Goal: Task Accomplishment & Management: Manage account settings

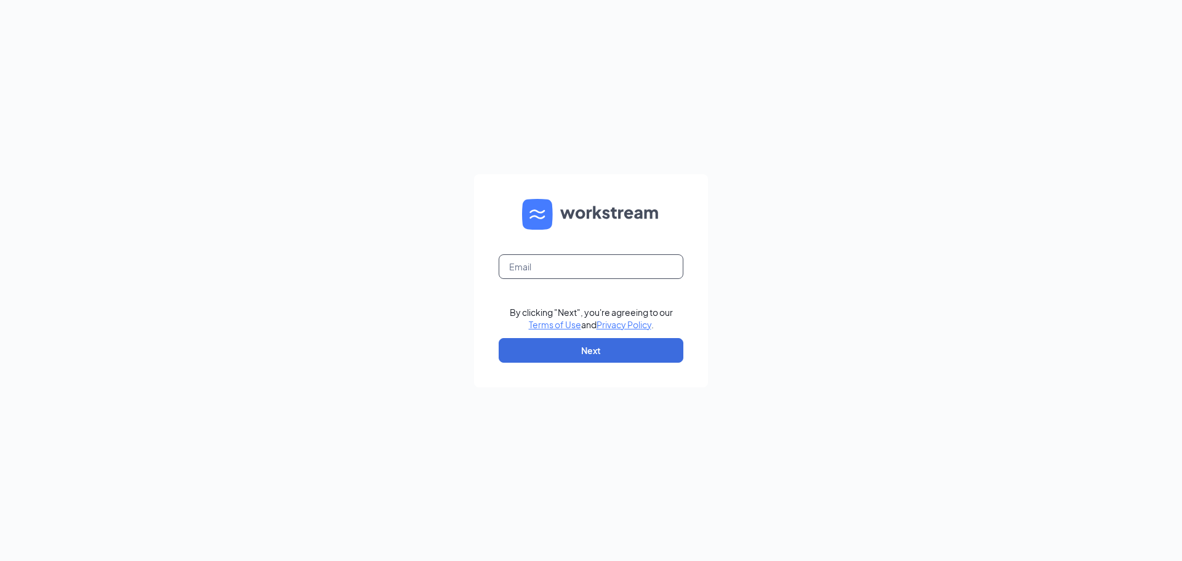
click at [561, 272] on input "text" at bounding box center [591, 266] width 185 height 25
type input "refuel5109@refuelmarket.com"
click at [591, 349] on button "Next" at bounding box center [591, 350] width 185 height 25
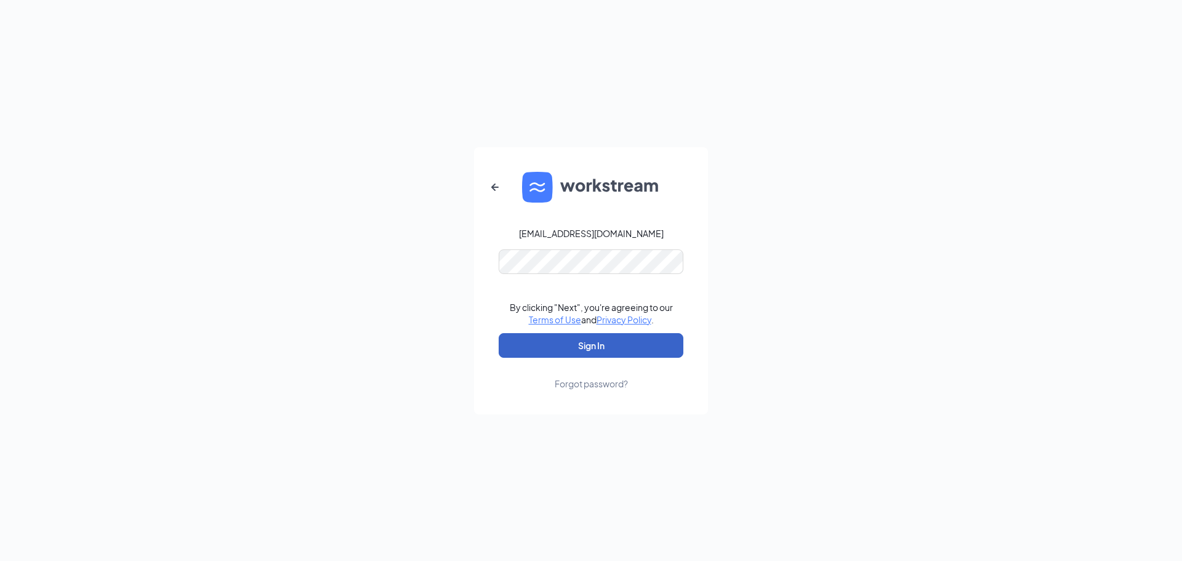
click at [577, 343] on button "Sign In" at bounding box center [591, 345] width 185 height 25
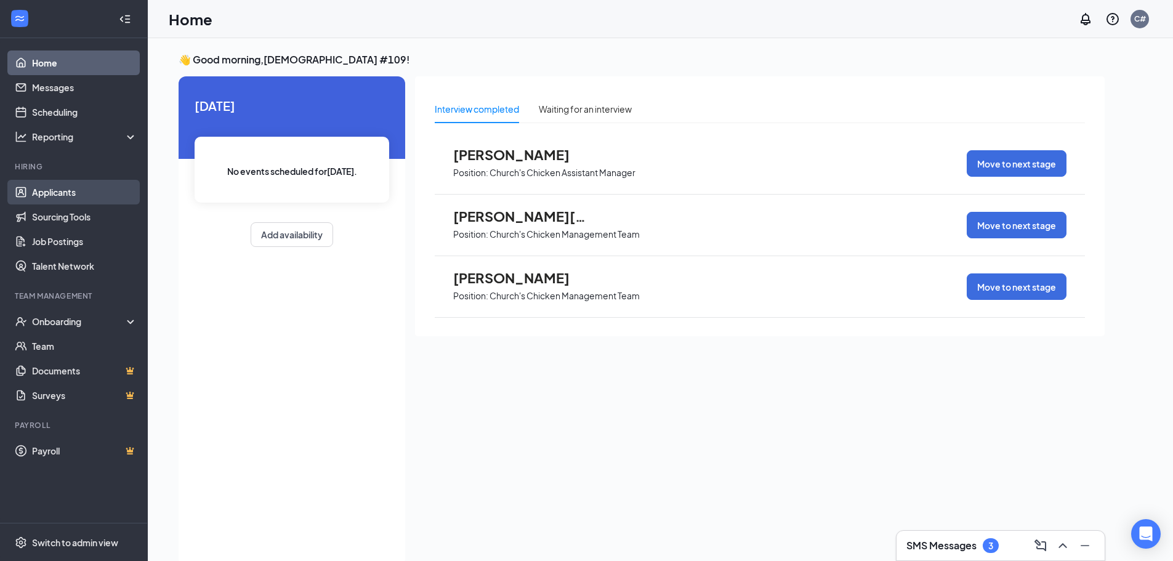
click at [57, 187] on link "Applicants" at bounding box center [84, 192] width 105 height 25
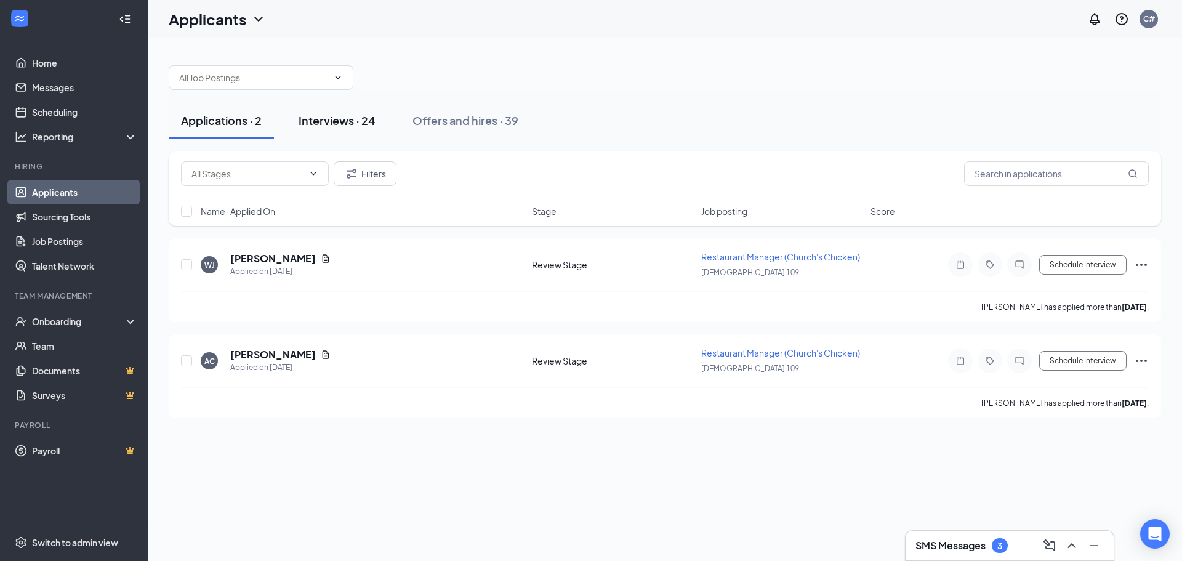
click at [329, 120] on div "Interviews · 24" at bounding box center [337, 120] width 77 height 15
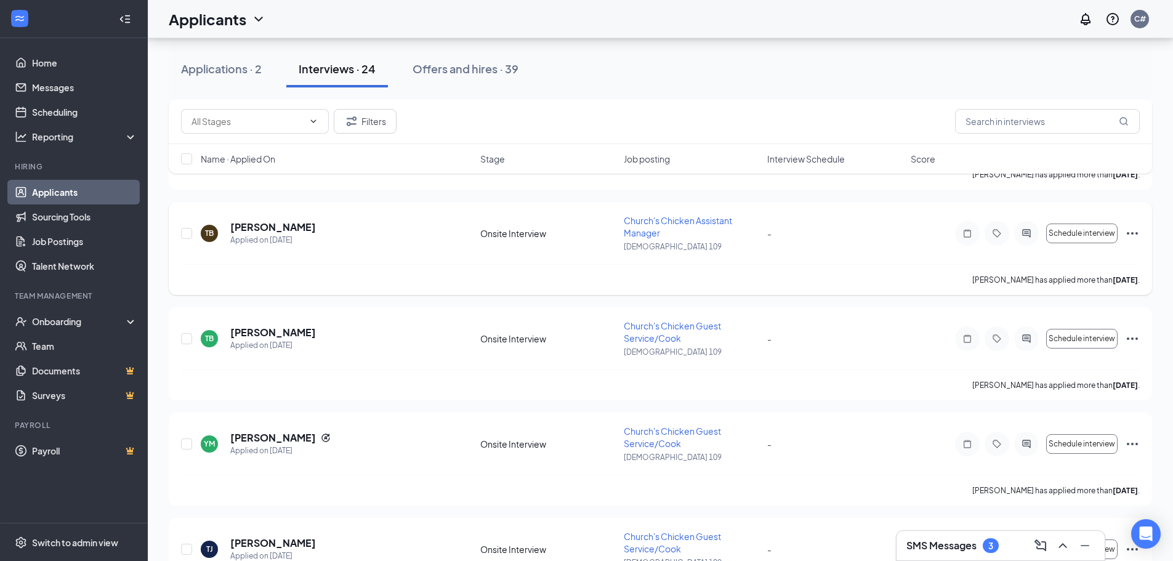
scroll to position [1109, 0]
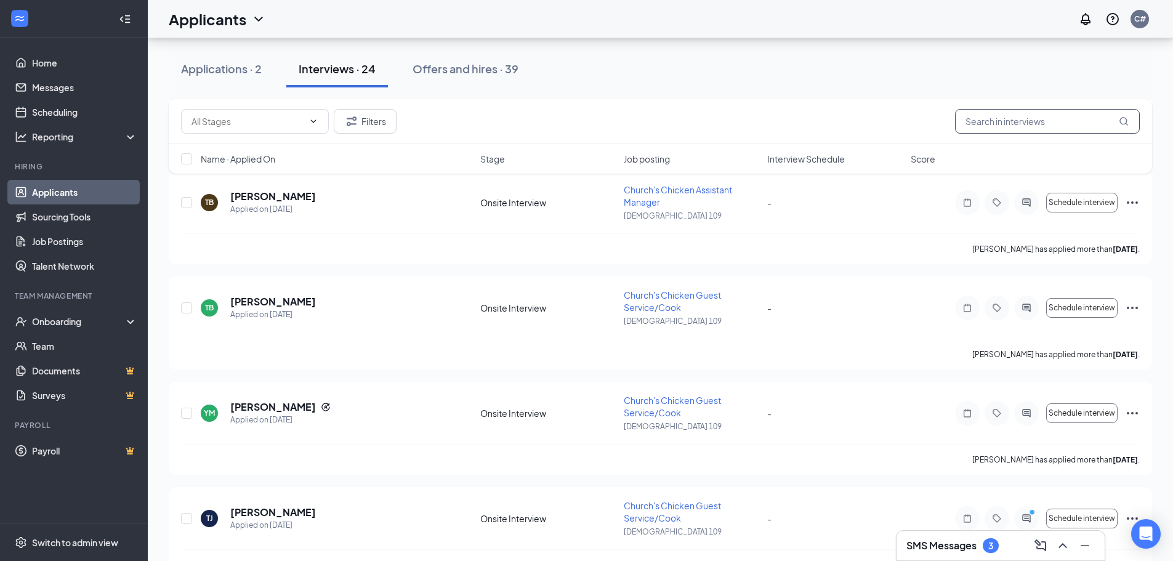
click at [985, 128] on input "text" at bounding box center [1047, 121] width 185 height 25
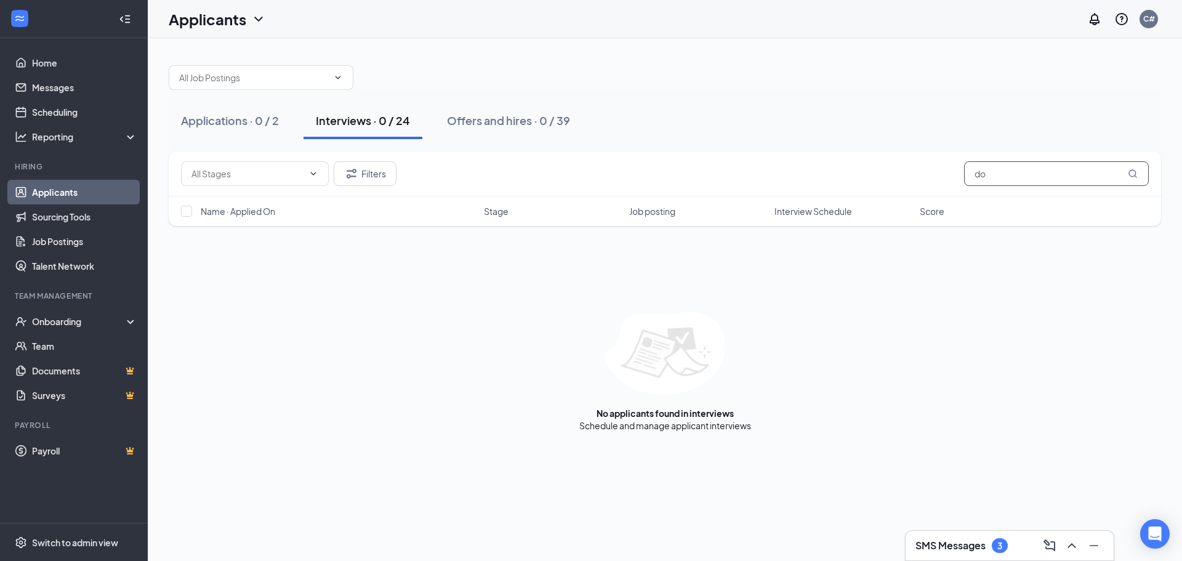
type input "d"
type input "kennedy dotson"
click at [475, 119] on div "Offers and hires · 0 / 39" at bounding box center [508, 120] width 123 height 15
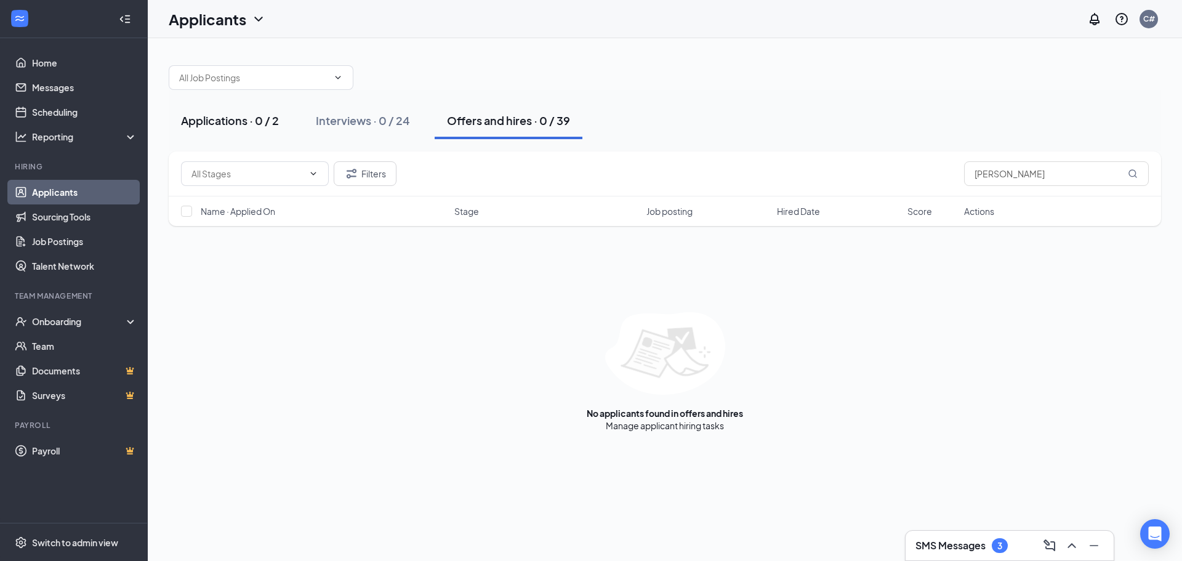
click at [231, 116] on div "Applications · 0 / 2" at bounding box center [230, 120] width 98 height 15
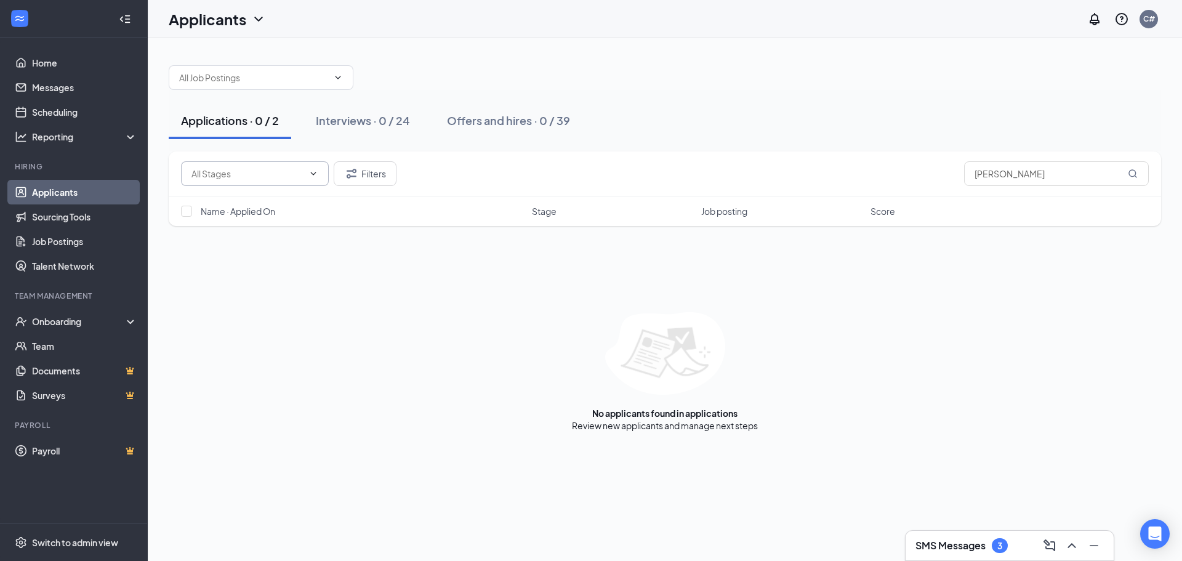
click at [313, 173] on icon "ChevronDown" at bounding box center [314, 174] width 10 height 10
click at [310, 169] on icon "ChevronDown" at bounding box center [314, 174] width 10 height 10
click at [362, 169] on button "Filters" at bounding box center [365, 173] width 63 height 25
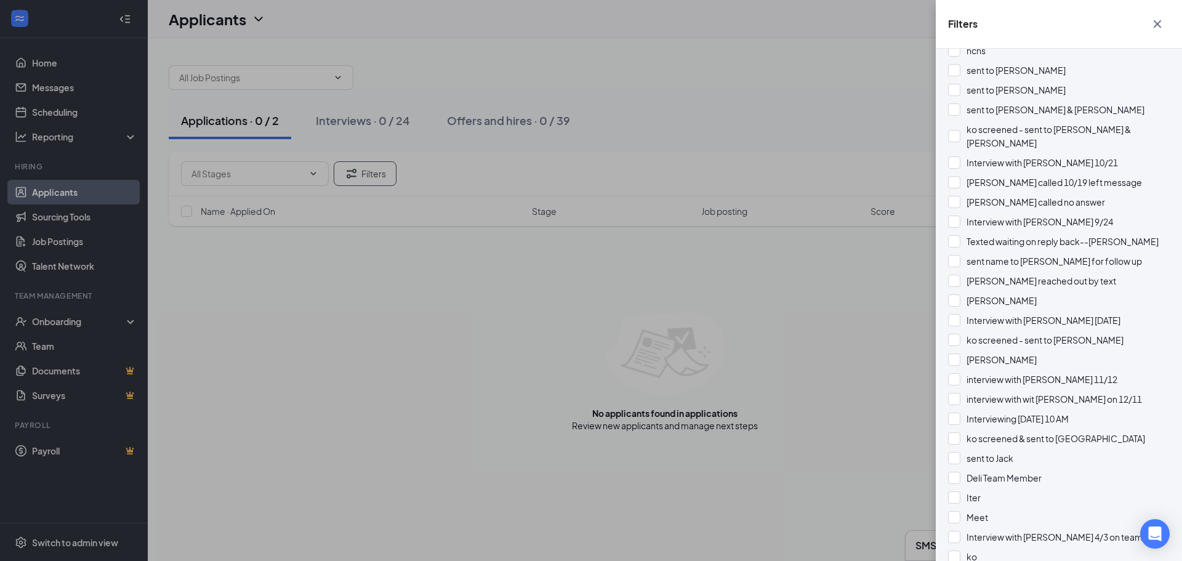
scroll to position [801, 0]
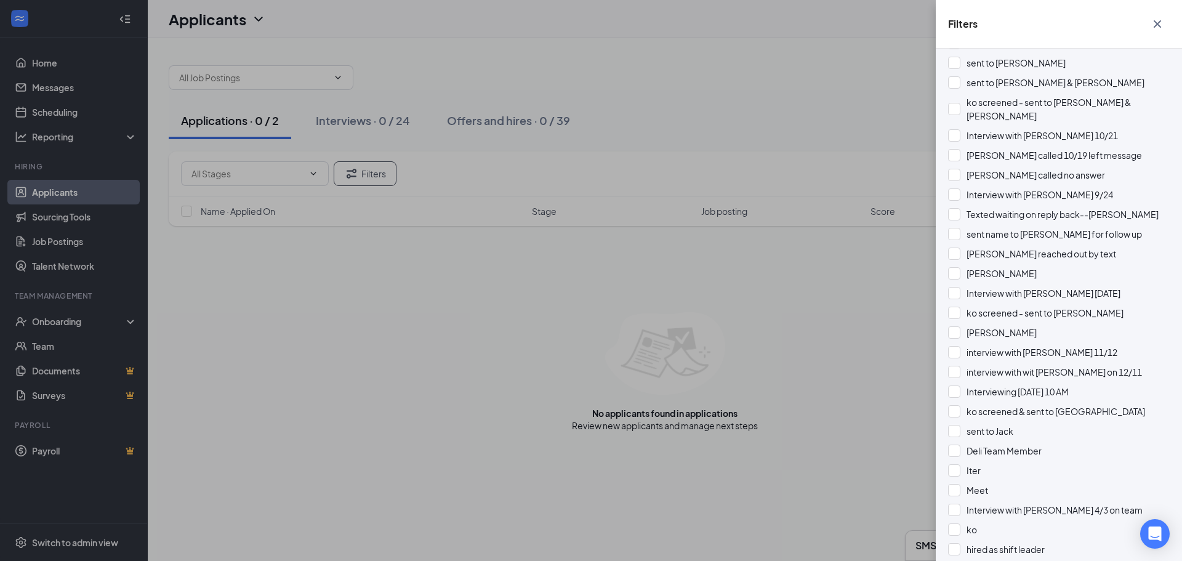
click at [291, 261] on div "Filters Applicant Status (0/5) Unread message Hasn't messaged back Stuck in sta…" at bounding box center [591, 280] width 1182 height 561
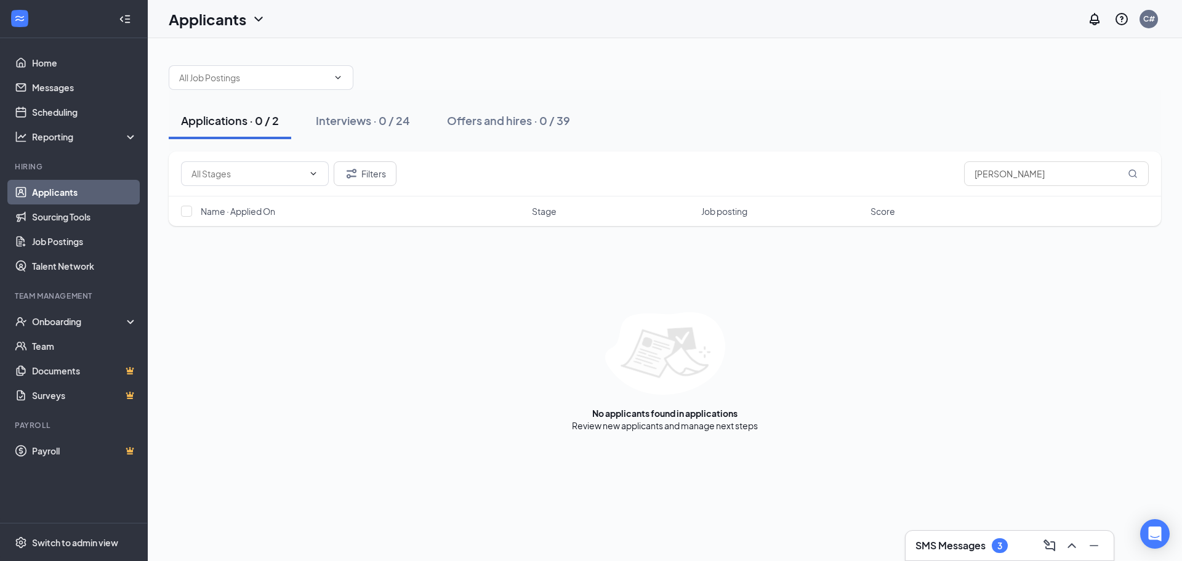
click at [59, 204] on link "Applicants" at bounding box center [84, 192] width 105 height 25
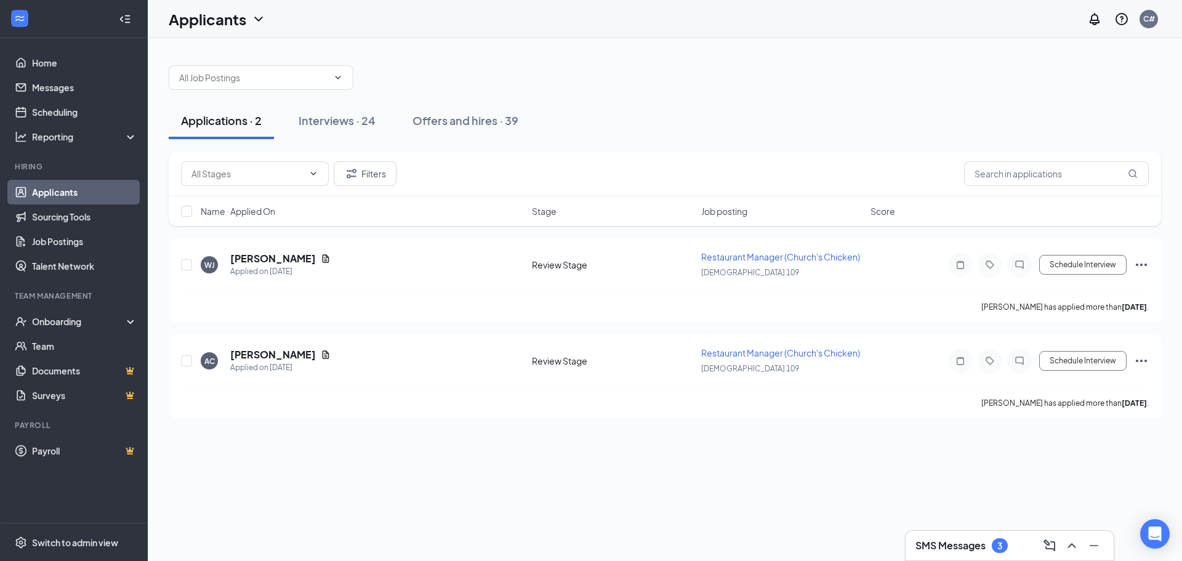
click at [76, 190] on link "Applicants" at bounding box center [84, 192] width 105 height 25
click at [359, 176] on button "Filters" at bounding box center [365, 173] width 63 height 25
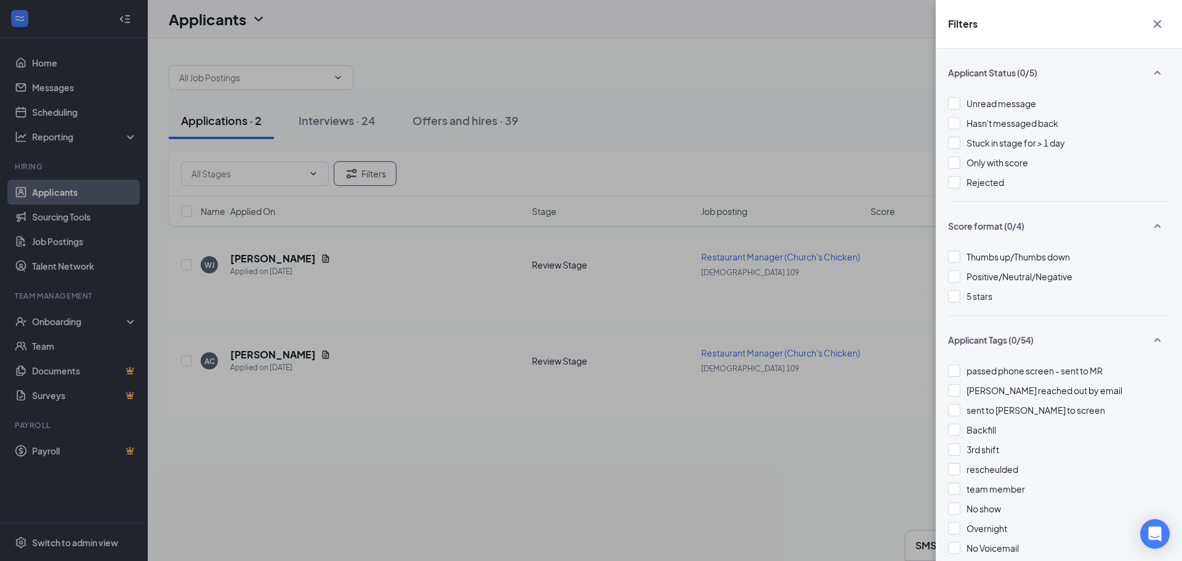
click at [572, 66] on div "Filters Applicant Status (0/5) Unread message Hasn't messaged back Stuck in sta…" at bounding box center [591, 280] width 1182 height 561
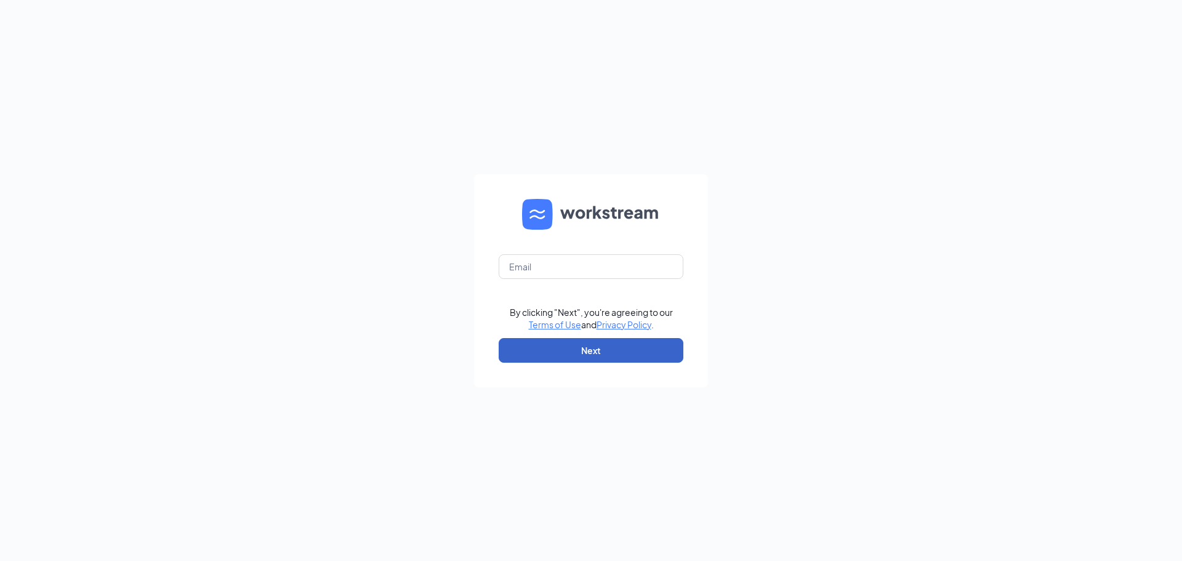
click at [604, 347] on button "Next" at bounding box center [591, 350] width 185 height 25
click at [576, 260] on input "text" at bounding box center [591, 266] width 185 height 25
type input "[EMAIL_ADDRESS][DOMAIN_NAME]"
click at [620, 349] on button "Next" at bounding box center [591, 350] width 185 height 25
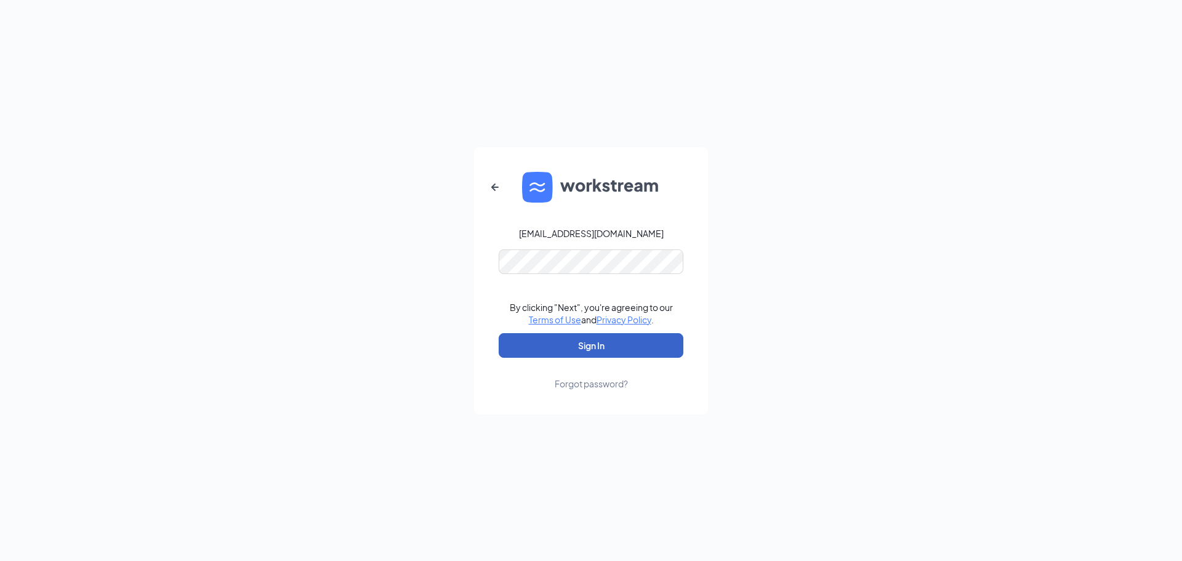
click at [622, 339] on button "Sign In" at bounding box center [591, 345] width 185 height 25
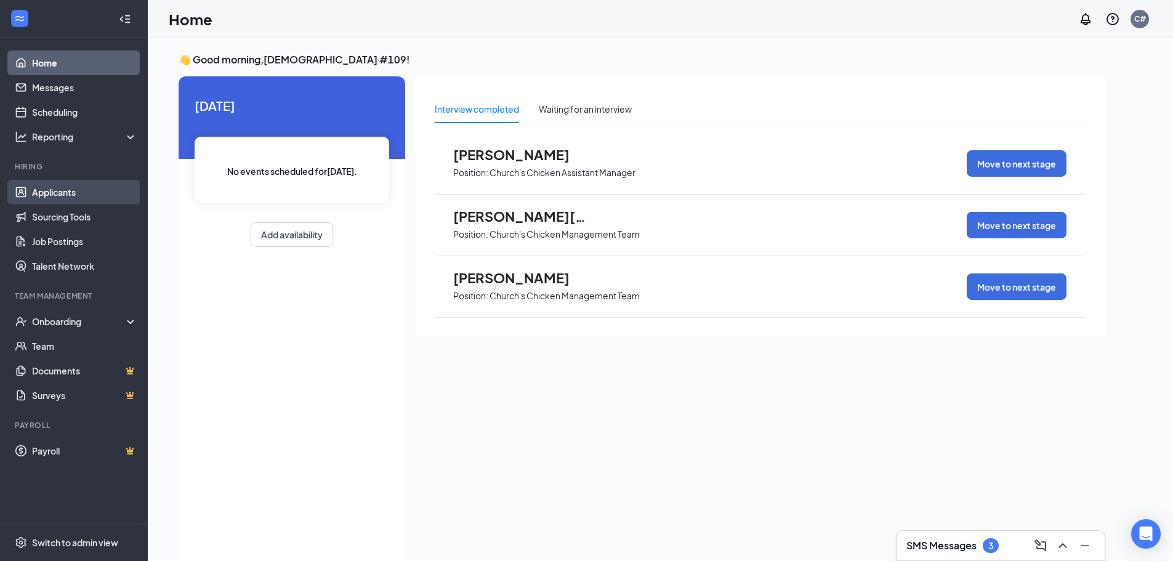
click at [73, 195] on link "Applicants" at bounding box center [84, 192] width 105 height 25
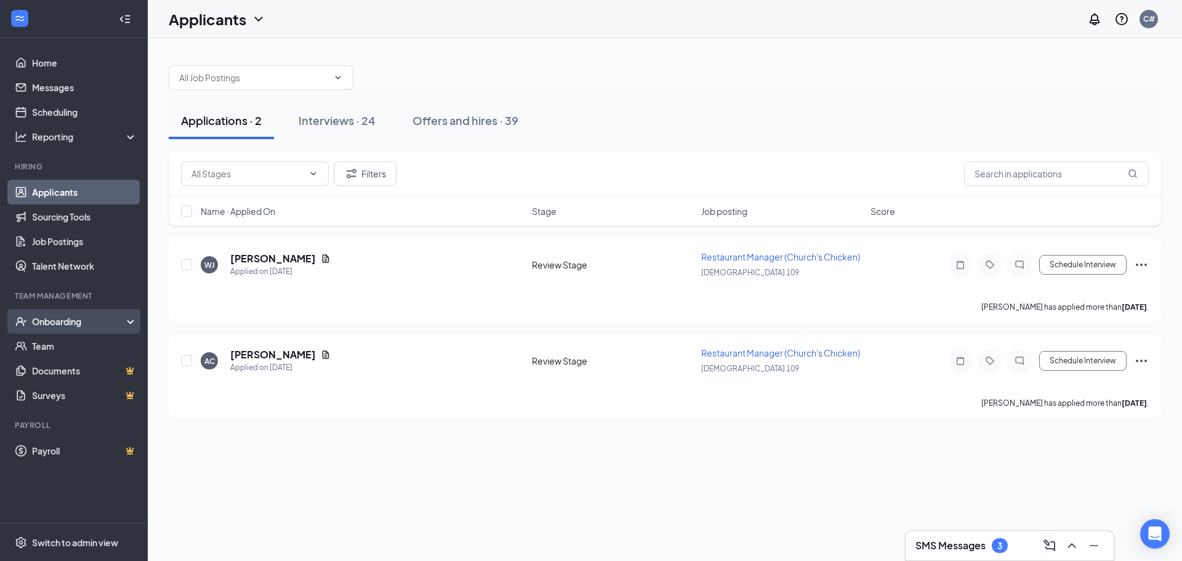
click at [78, 317] on div "Onboarding" at bounding box center [79, 321] width 95 height 12
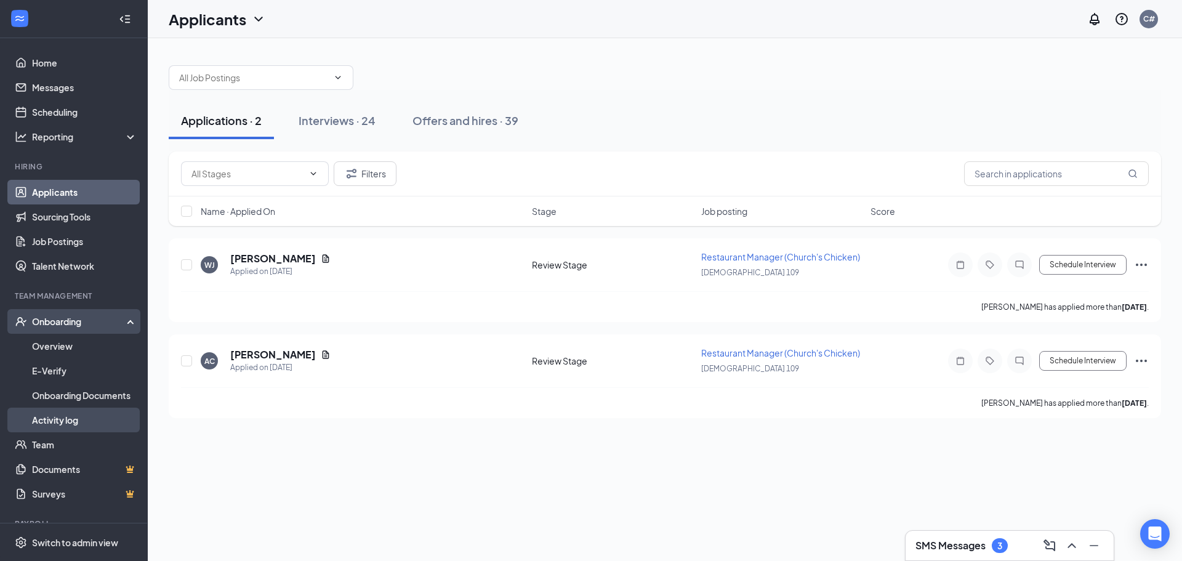
click at [76, 413] on link "Activity log" at bounding box center [84, 420] width 105 height 25
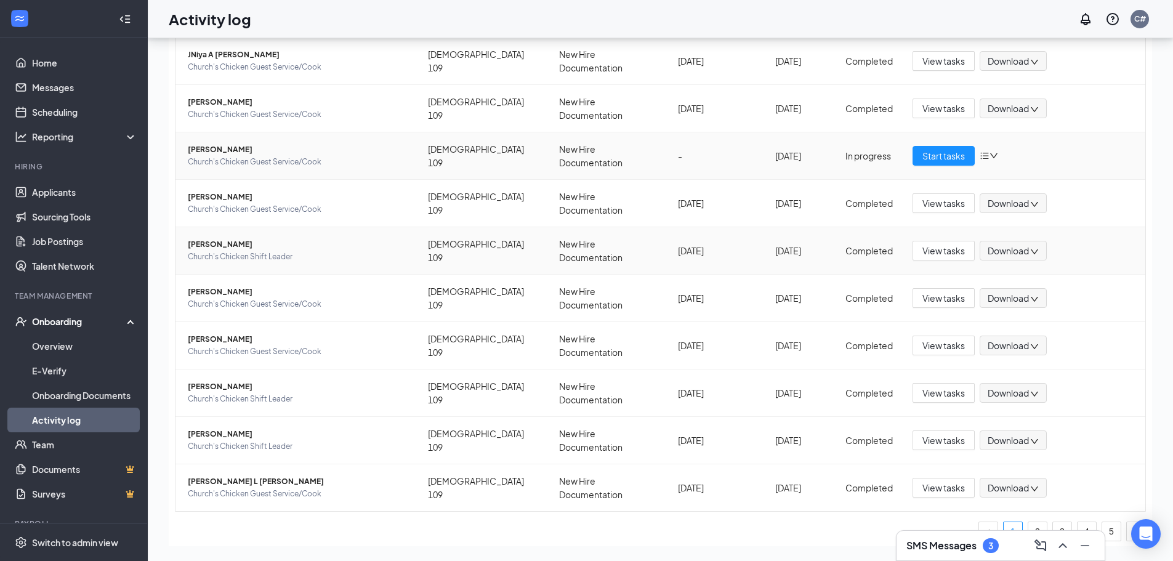
scroll to position [72, 0]
click at [932, 148] on span "Start tasks" at bounding box center [944, 155] width 42 height 14
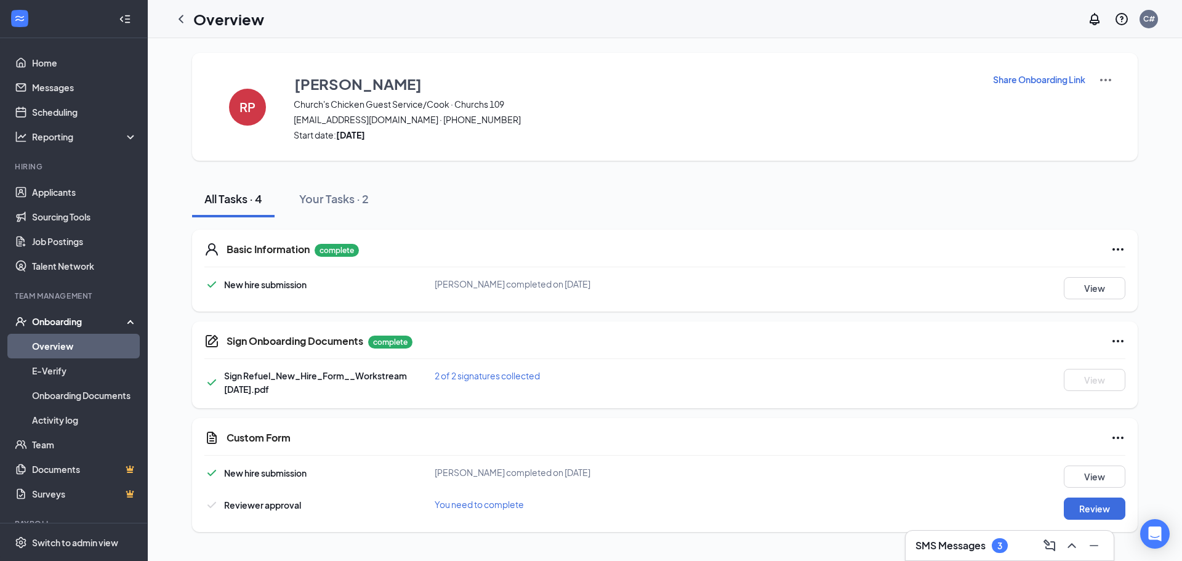
click at [1114, 249] on icon "Ellipses" at bounding box center [1118, 249] width 11 height 2
click at [1089, 287] on button "View" at bounding box center [1095, 288] width 62 height 22
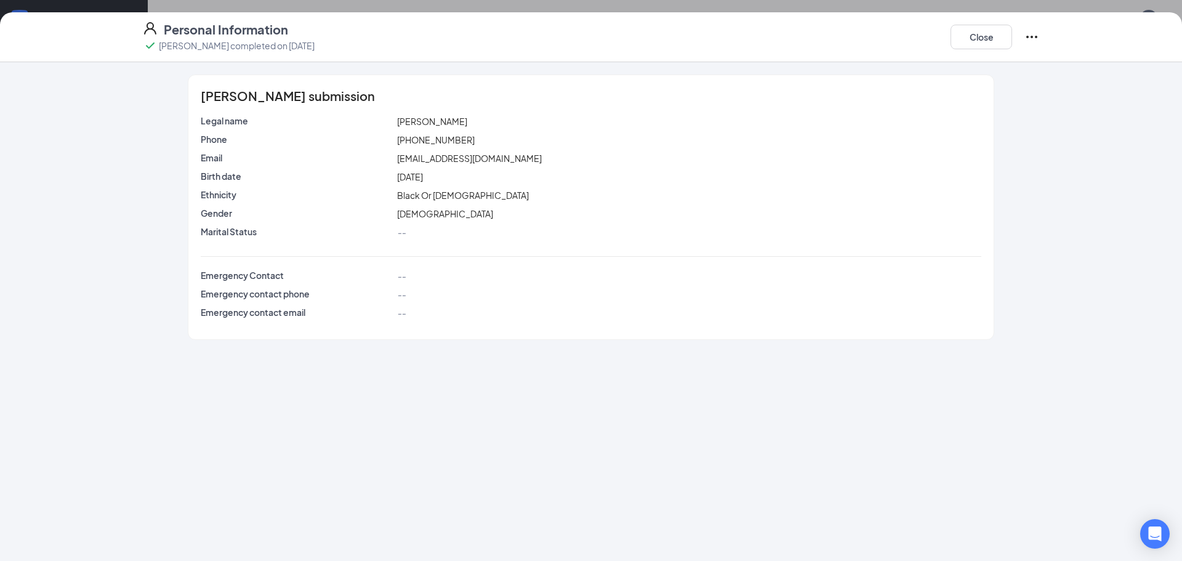
click at [135, 198] on div "Roberta Powell's submission Legal name Roberta Powell Phone (662) 822-6861 Emai…" at bounding box center [591, 207] width 946 height 265
click at [974, 33] on button "Close" at bounding box center [982, 37] width 62 height 25
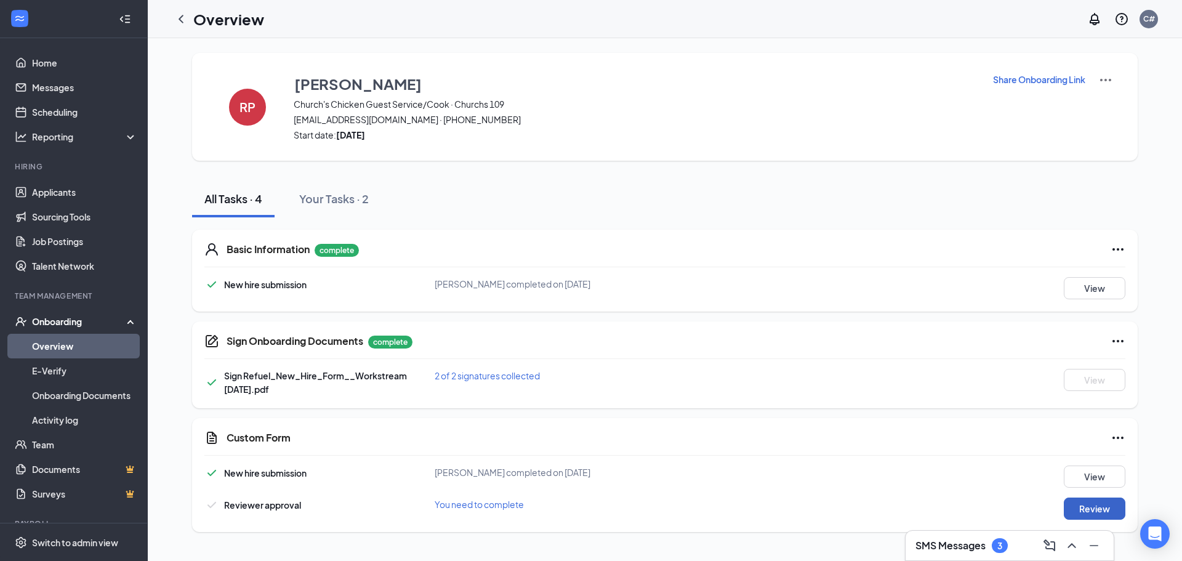
click at [1098, 504] on button "Review" at bounding box center [1095, 509] width 62 height 22
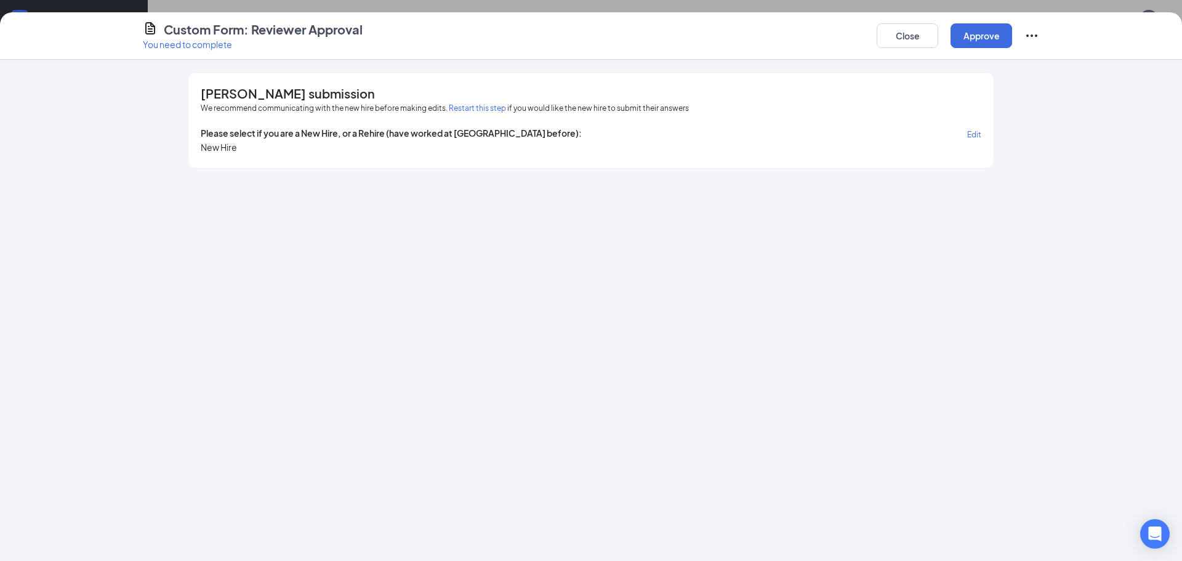
click at [973, 132] on span "Edit" at bounding box center [975, 134] width 14 height 9
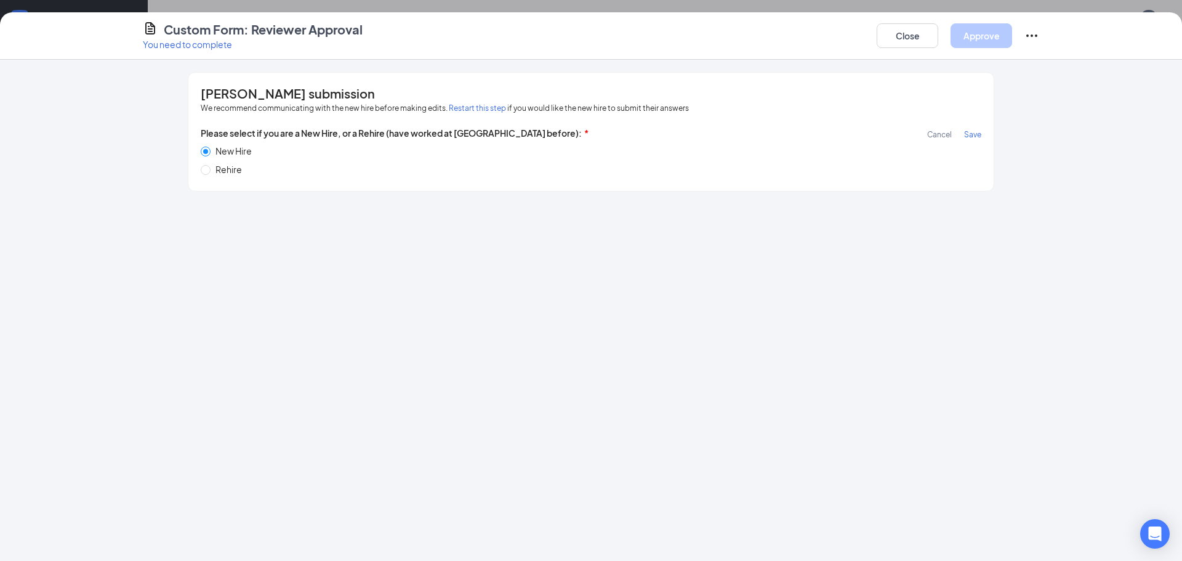
click at [978, 137] on span "Save" at bounding box center [972, 134] width 17 height 9
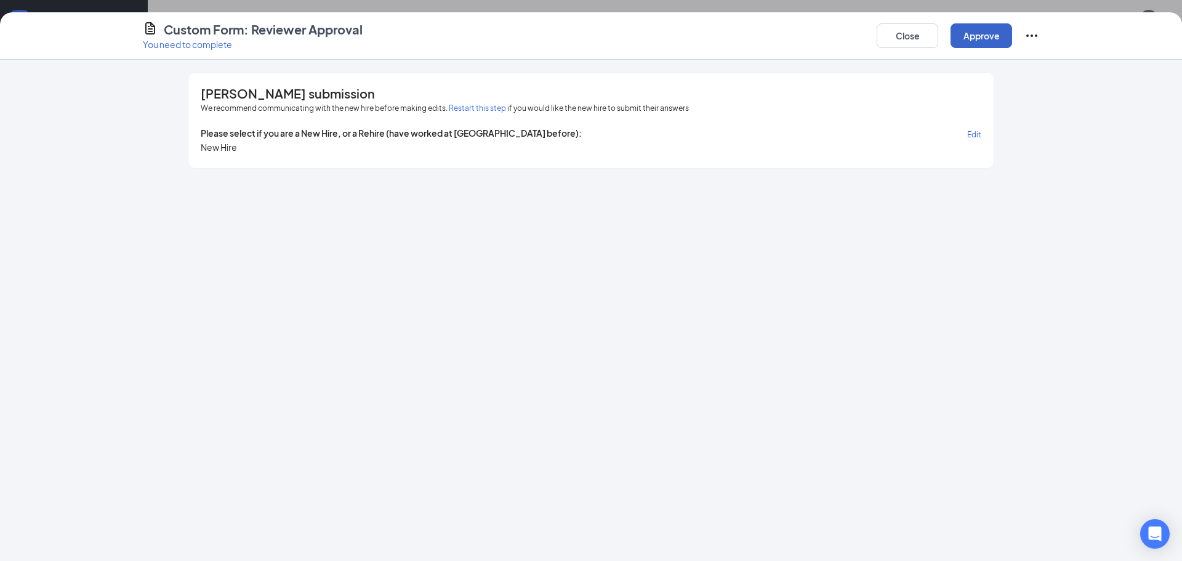
click at [977, 40] on button "Approve" at bounding box center [982, 35] width 62 height 25
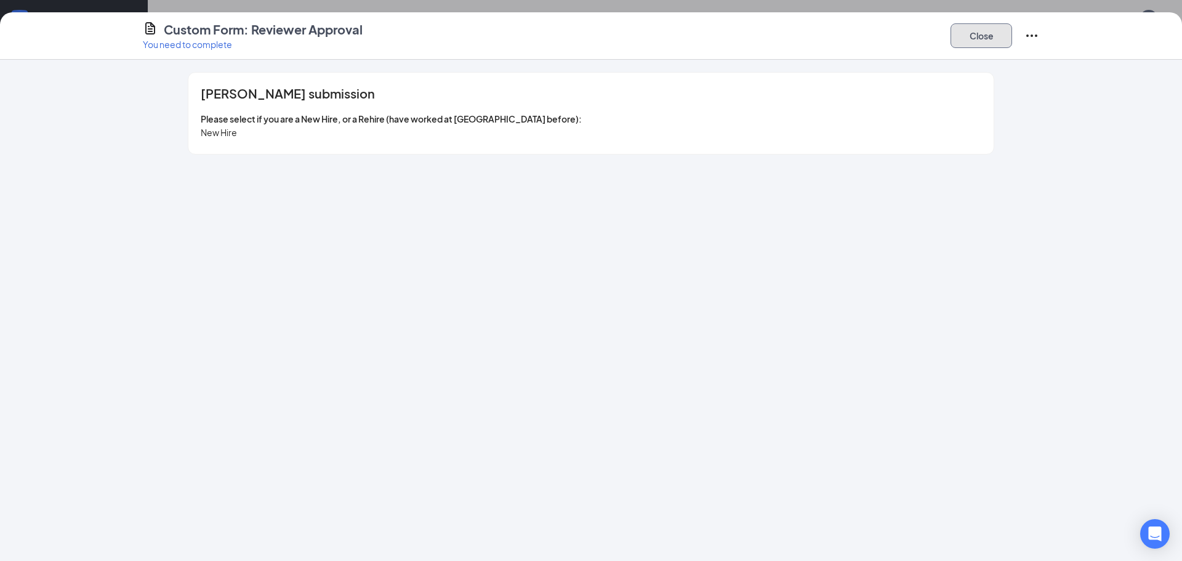
click at [977, 38] on button "Close" at bounding box center [982, 35] width 62 height 25
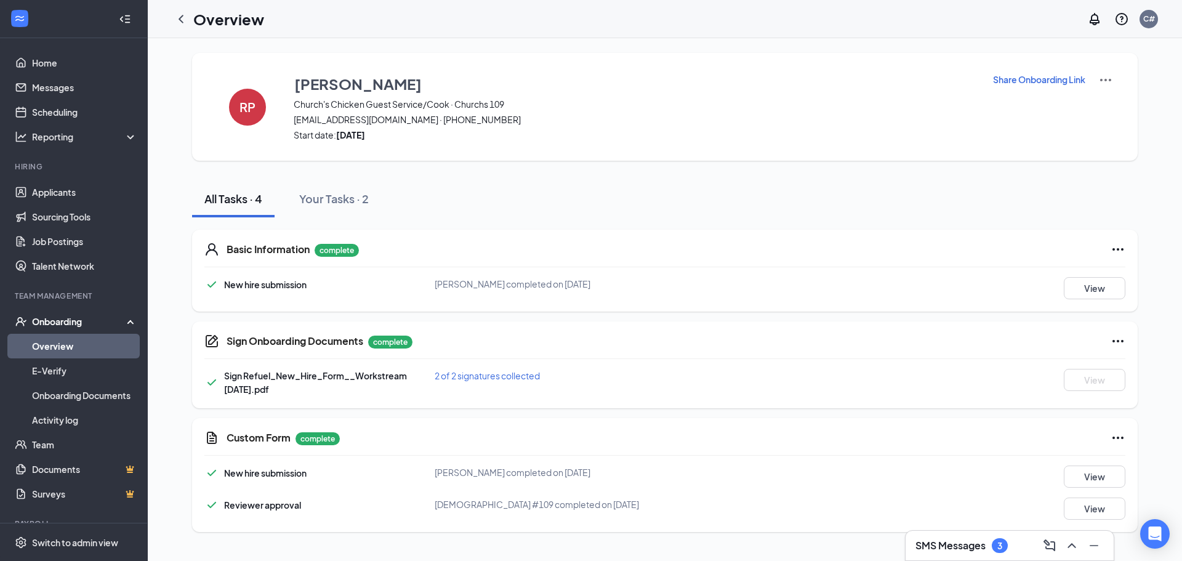
click at [963, 541] on h3 "SMS Messages" at bounding box center [951, 546] width 70 height 14
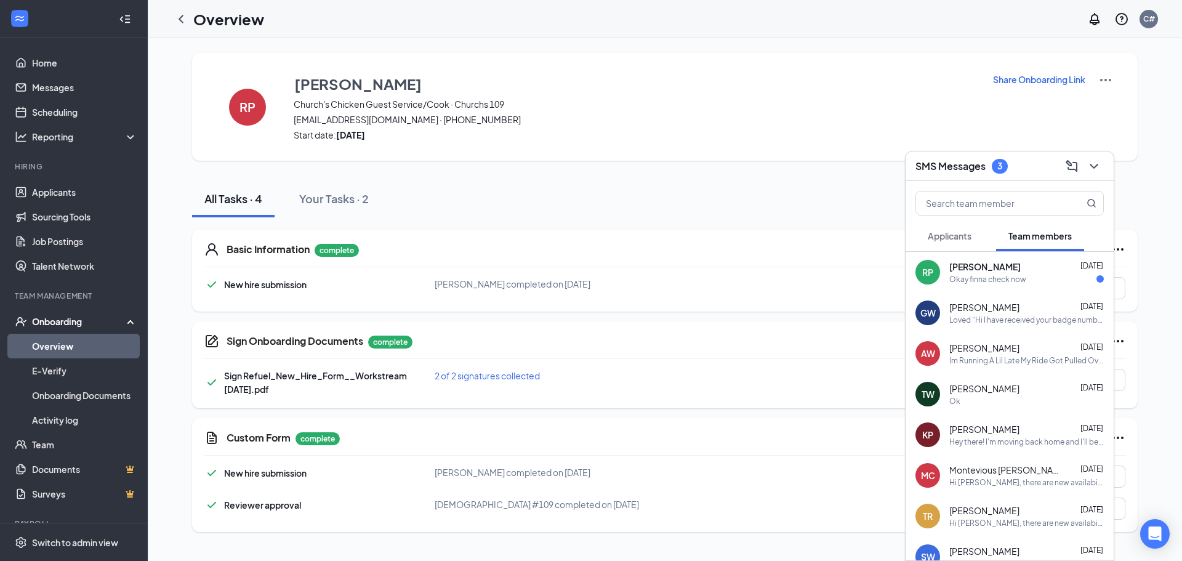
click at [1010, 282] on div "Okay finna check now" at bounding box center [988, 279] width 77 height 10
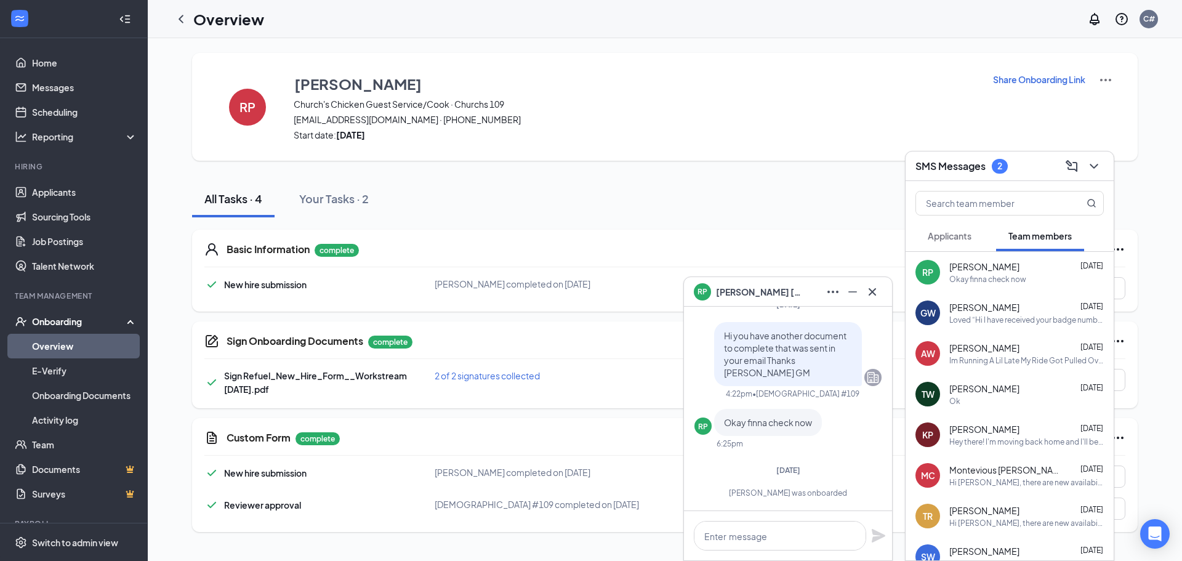
click at [794, 204] on div "All Tasks · 4 Your Tasks · 2" at bounding box center [665, 198] width 946 height 37
click at [868, 289] on icon "Cross" at bounding box center [872, 292] width 15 height 15
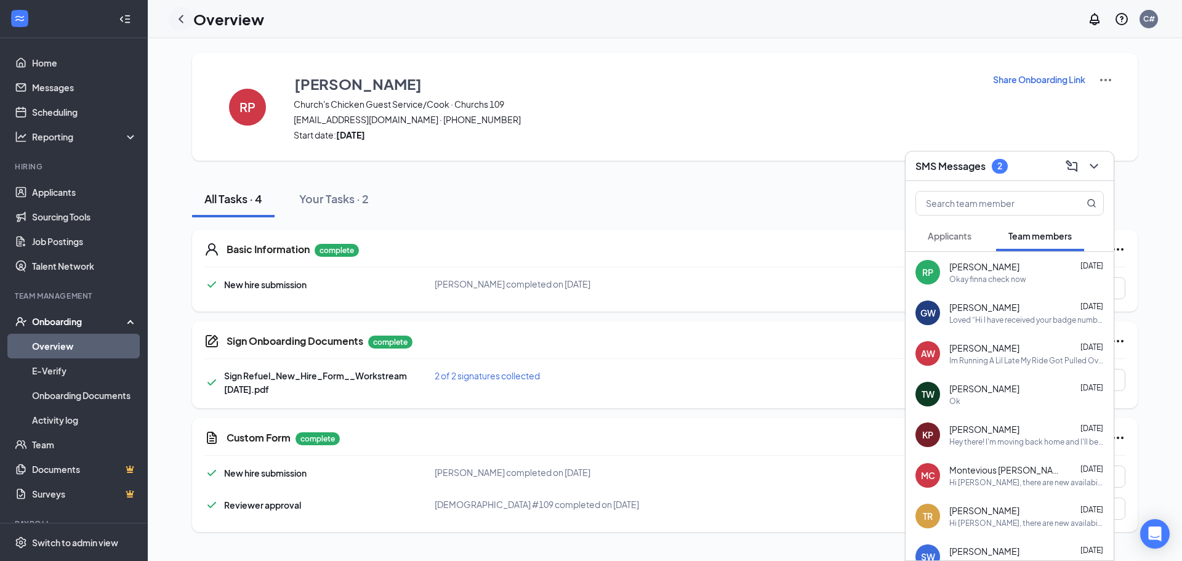
click at [180, 18] on icon "ChevronLeft" at bounding box center [181, 19] width 5 height 8
